Goal: Entertainment & Leisure: Consume media (video, audio)

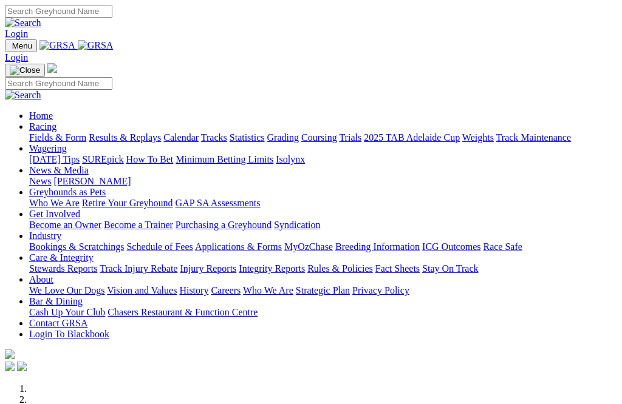
scroll to position [301, 0]
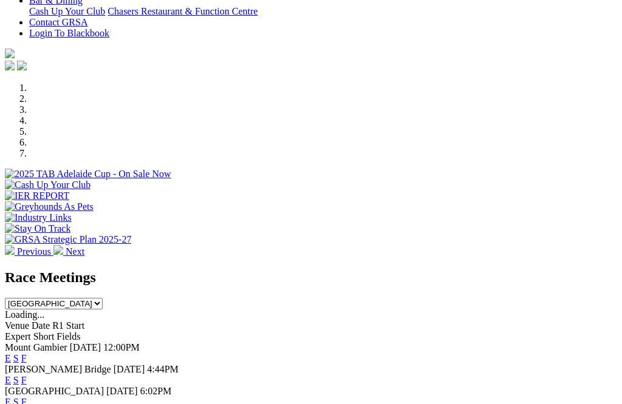
click at [27, 375] on link "F" at bounding box center [23, 380] width 5 height 10
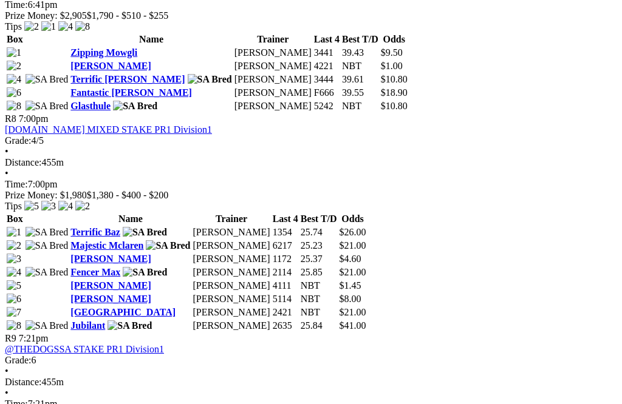
scroll to position [1913, 0]
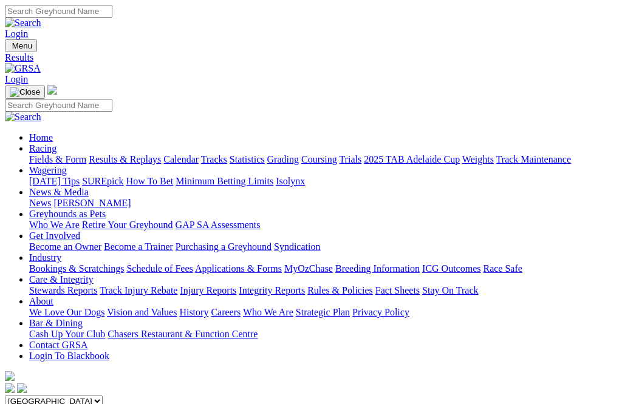
scroll to position [0, 2]
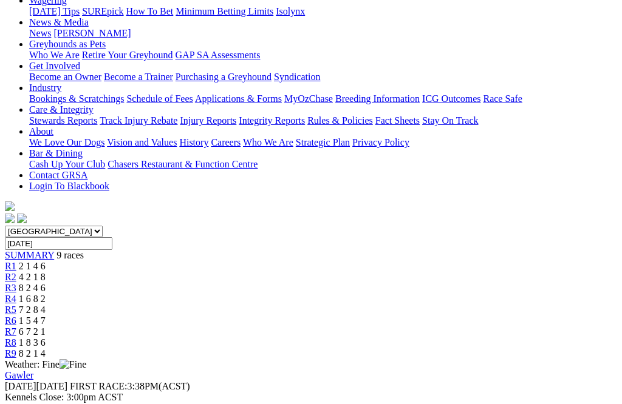
scroll to position [29, 0]
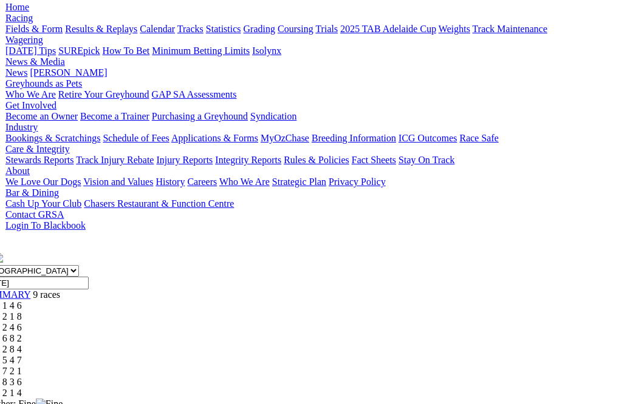
scroll to position [131, 25]
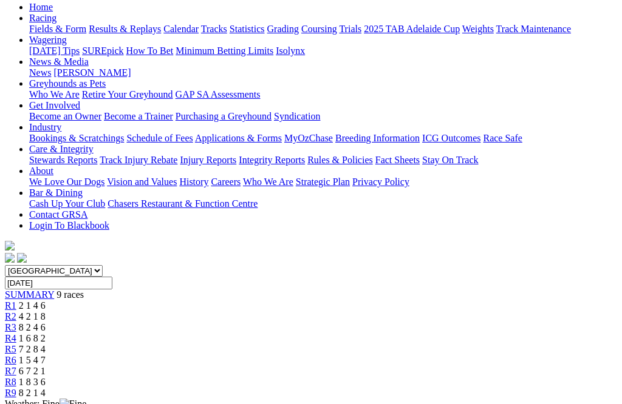
scroll to position [131, 0]
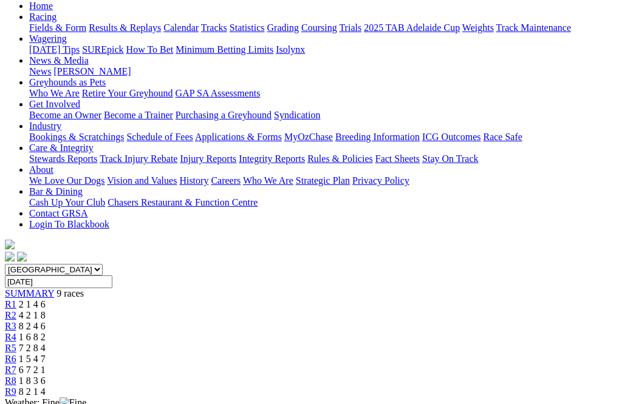
scroll to position [132, 0]
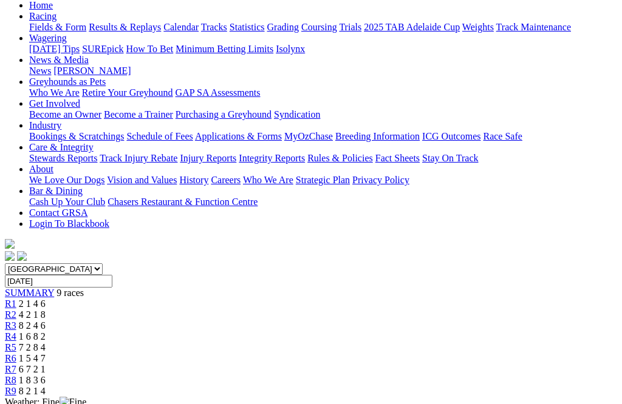
click at [16, 375] on span "R8" at bounding box center [11, 380] width 12 height 10
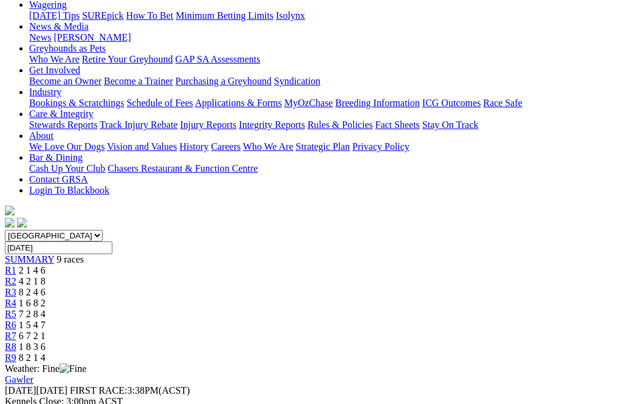
scroll to position [164, 0]
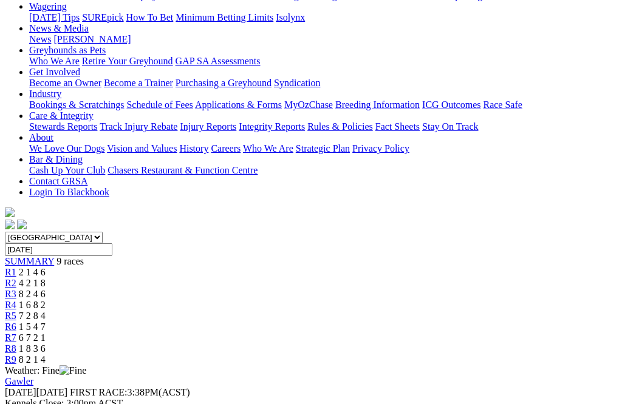
click at [16, 344] on span "R8" at bounding box center [11, 349] width 12 height 10
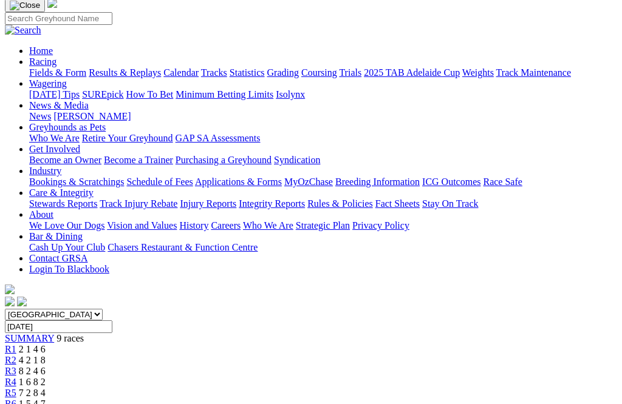
scroll to position [86, 0]
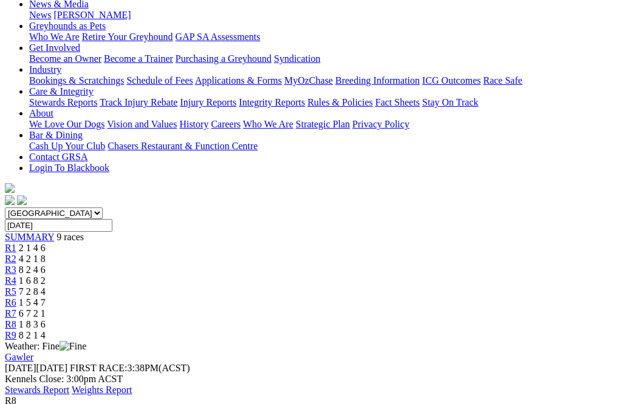
scroll to position [189, 0]
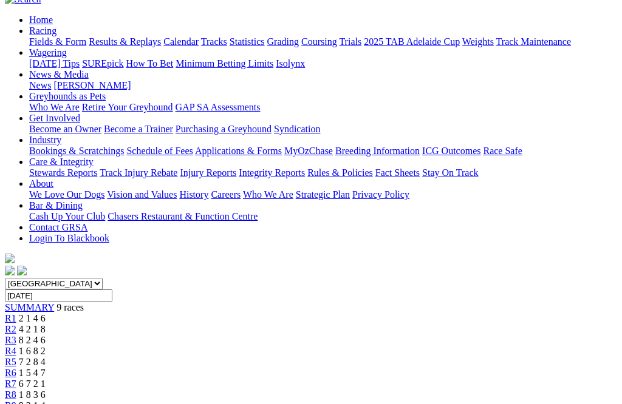
scroll to position [110, 0]
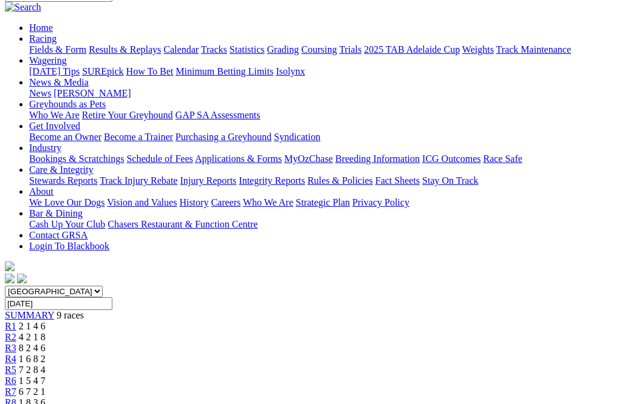
click at [16, 332] on link "R2" at bounding box center [11, 337] width 12 height 10
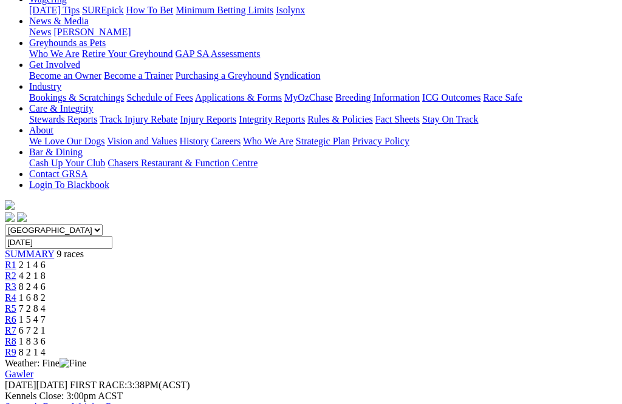
scroll to position [168, 0]
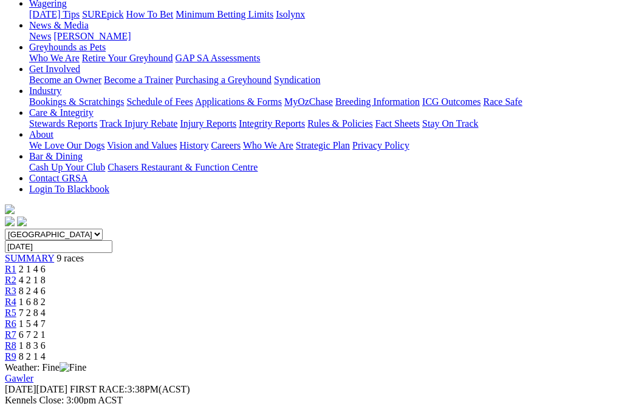
click at [16, 341] on span "R8" at bounding box center [11, 346] width 12 height 10
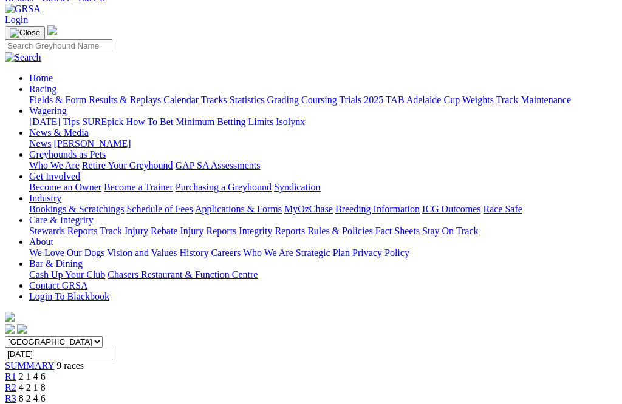
scroll to position [56, 0]
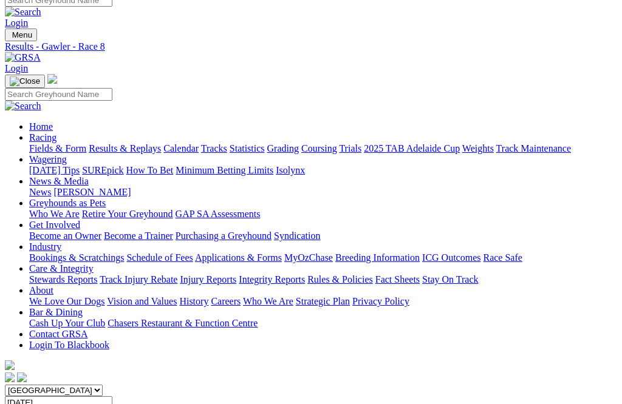
scroll to position [15, 0]
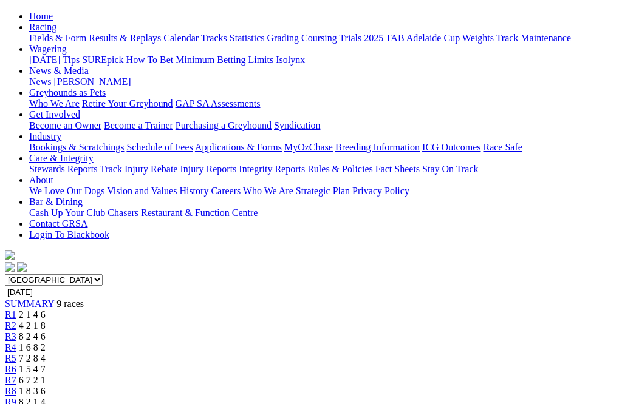
scroll to position [117, 0]
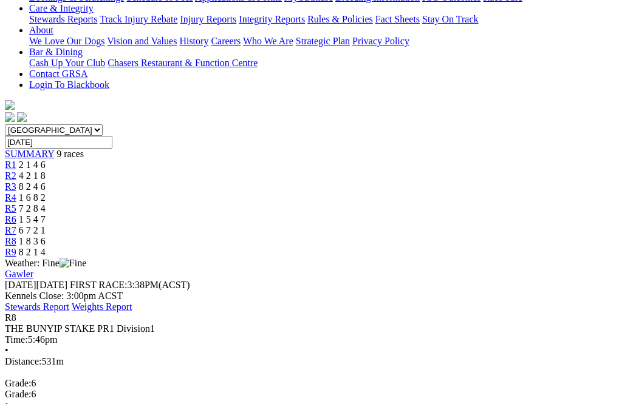
scroll to position [274, 0]
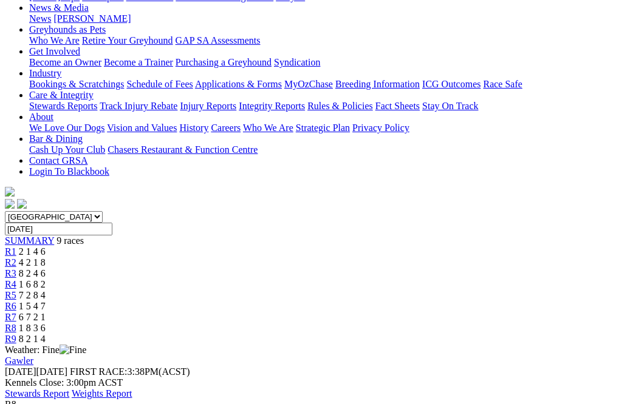
scroll to position [185, 0]
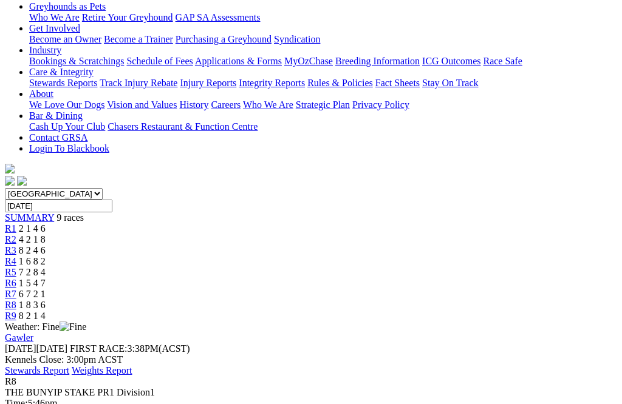
scroll to position [208, 0]
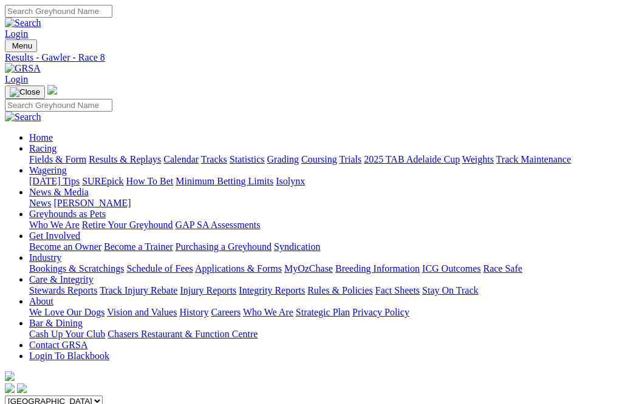
scroll to position [0, 0]
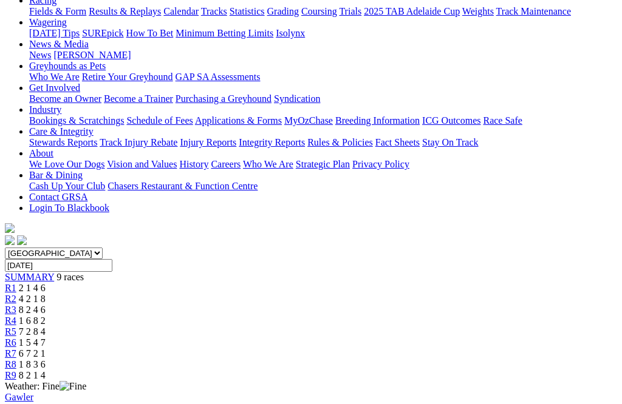
scroll to position [146, 0]
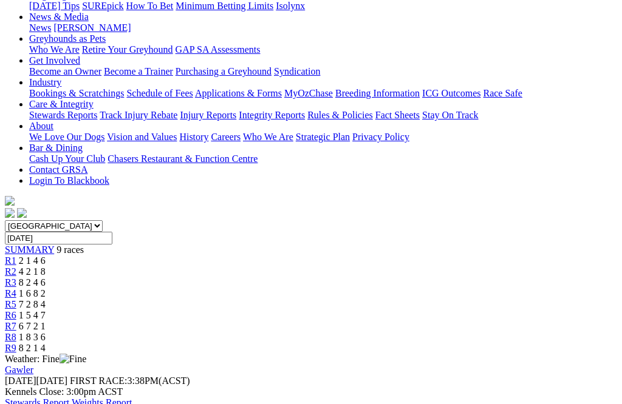
scroll to position [175, 0]
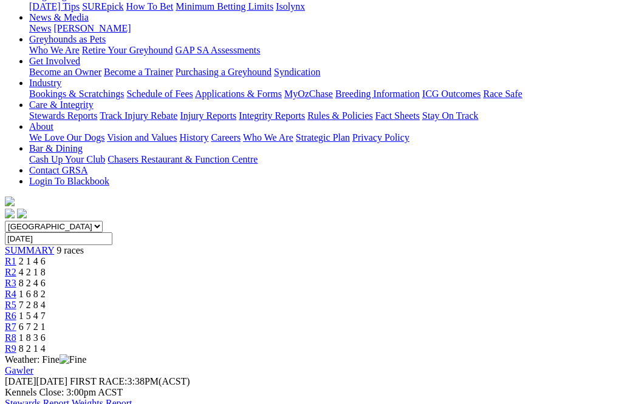
click at [16, 333] on span "R8" at bounding box center [11, 338] width 12 height 10
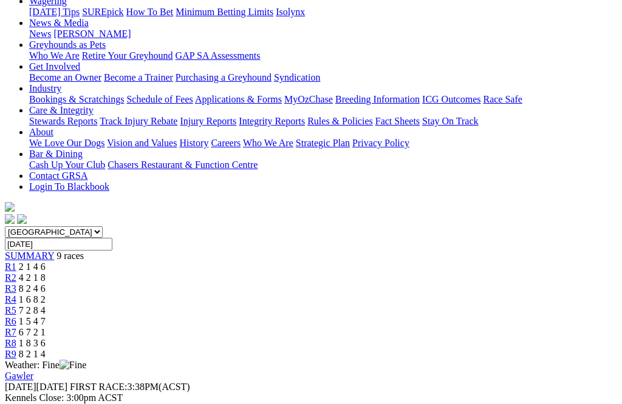
scroll to position [173, 0]
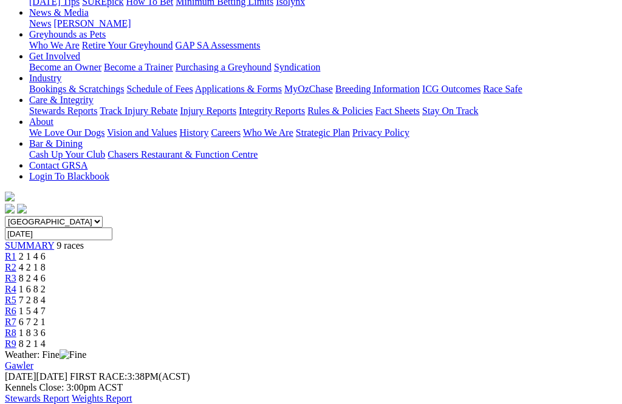
scroll to position [177, 0]
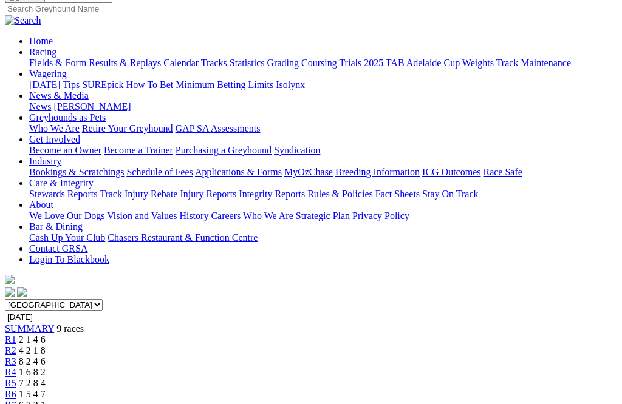
scroll to position [96, 0]
